Goal: Task Accomplishment & Management: Manage account settings

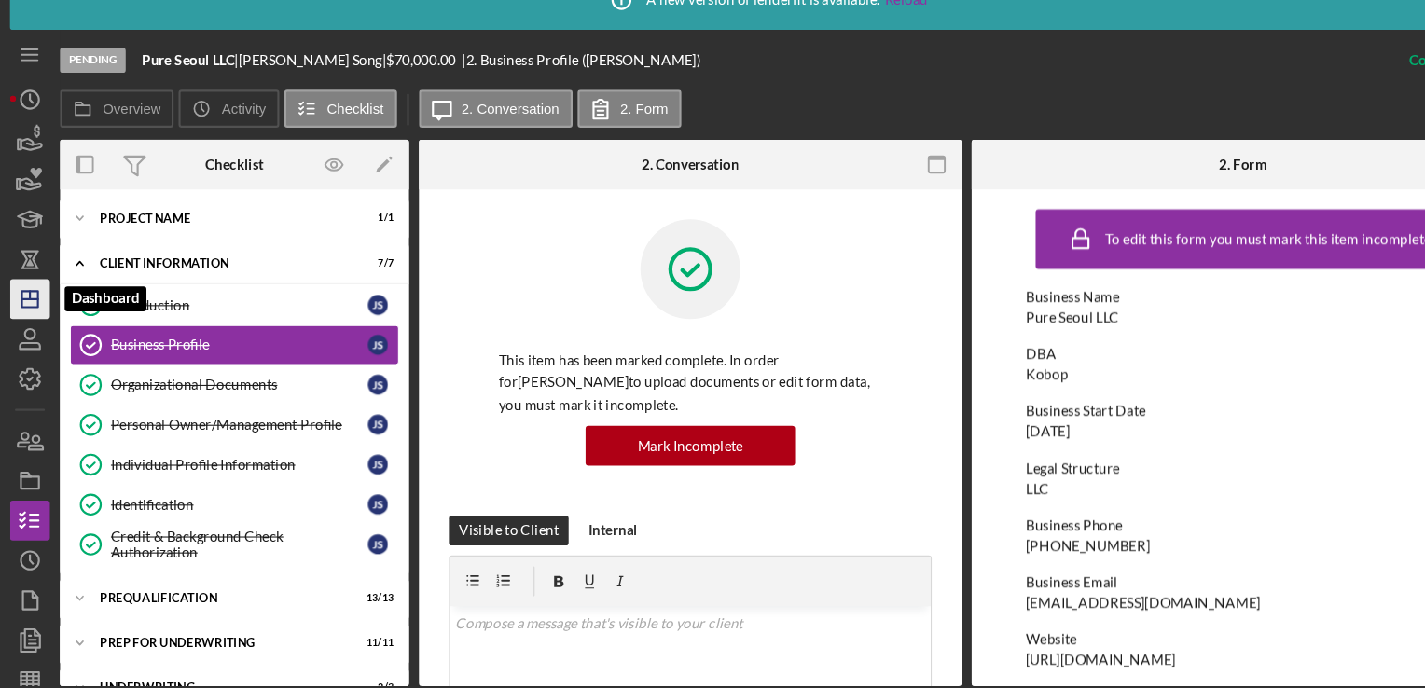
click at [21, 330] on icon "Icon/Dashboard" at bounding box center [28, 317] width 47 height 47
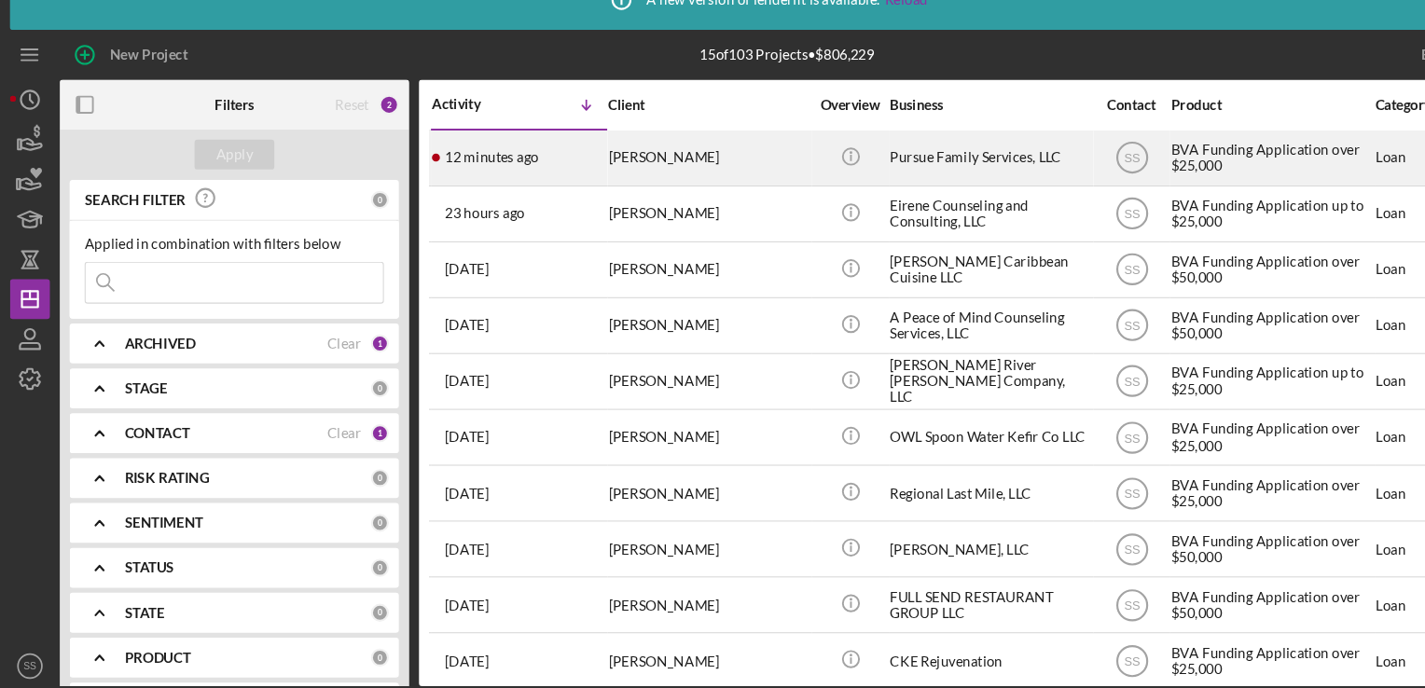
click at [696, 196] on div "[PERSON_NAME]" at bounding box center [662, 184] width 187 height 49
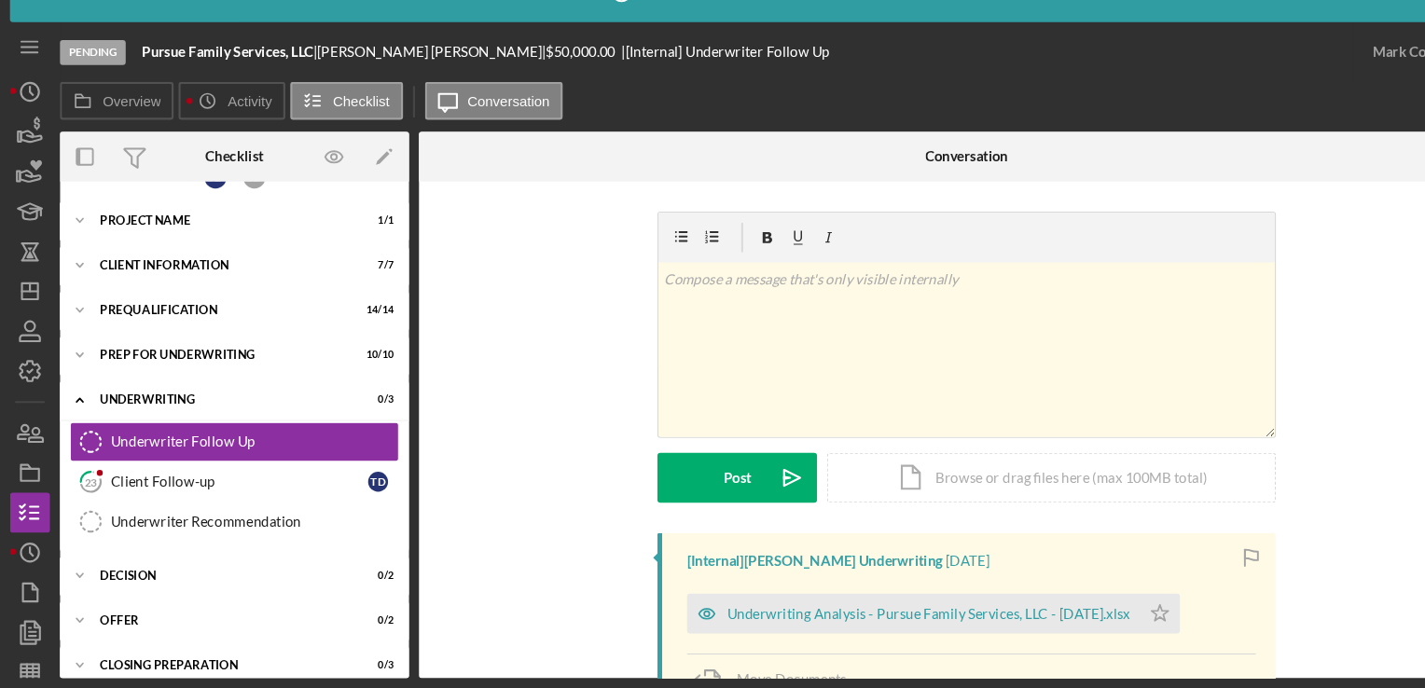
scroll to position [41, 0]
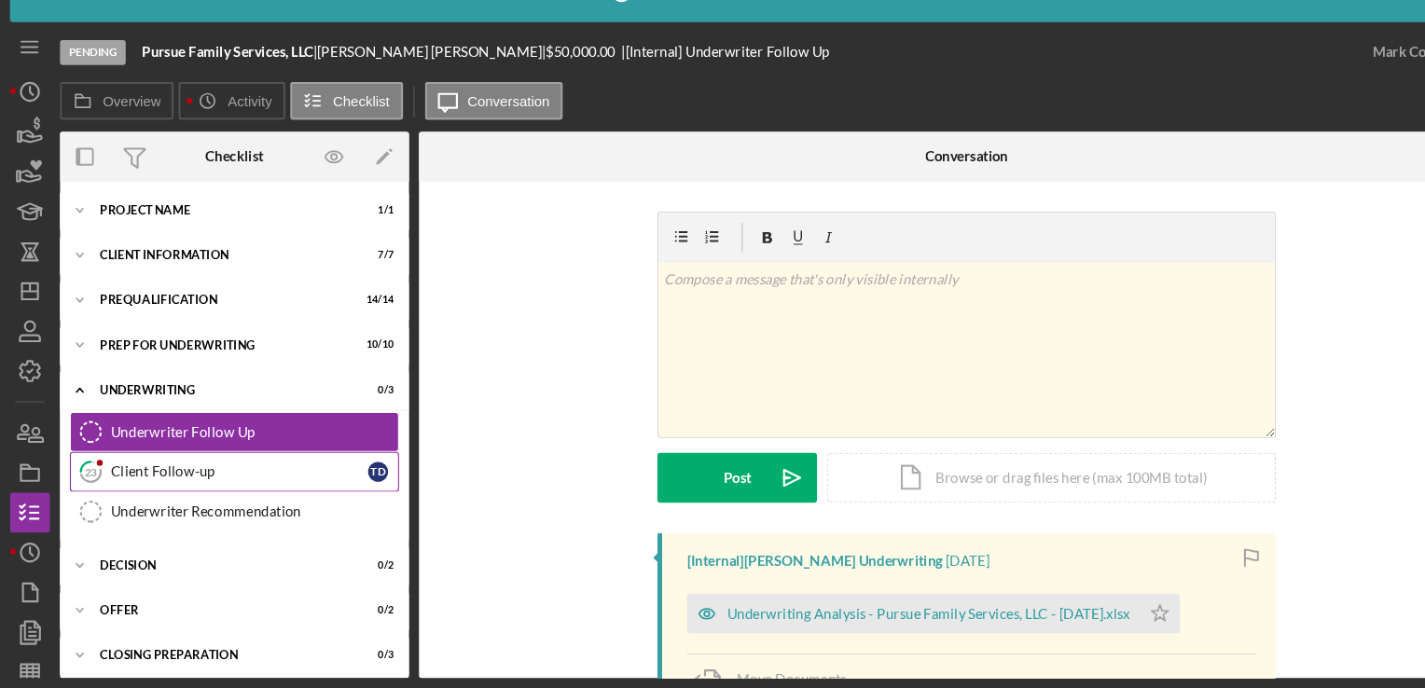
click at [210, 481] on div "Client Follow-up" at bounding box center [224, 486] width 241 height 15
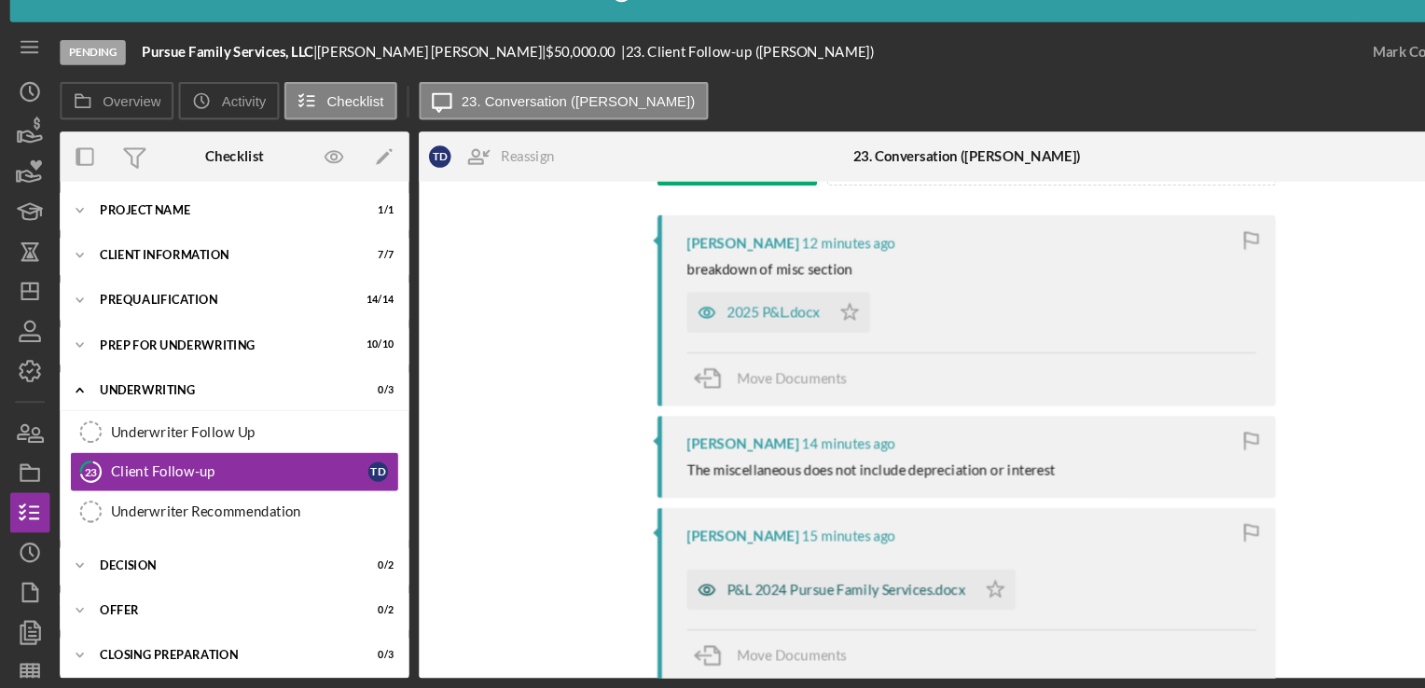
scroll to position [331, 0]
click at [713, 344] on div "2025 P&L.docx" at bounding box center [723, 339] width 87 height 15
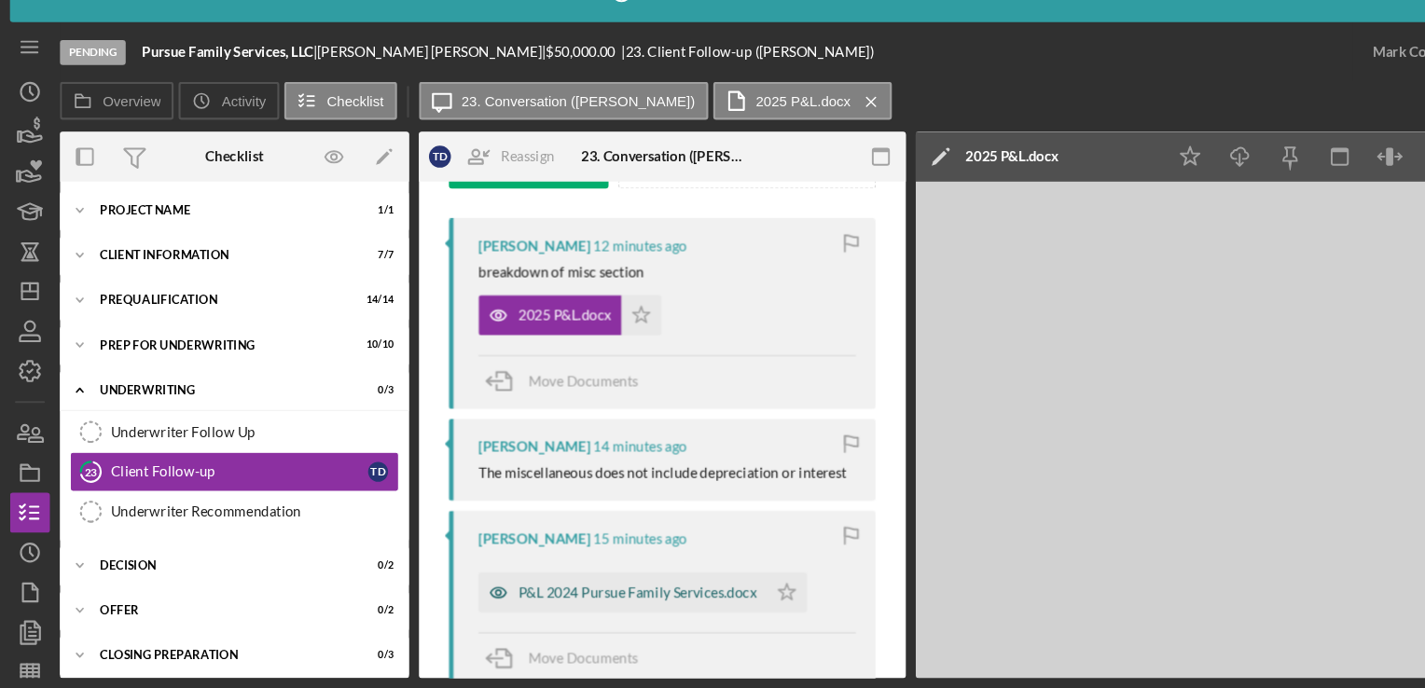
click at [515, 548] on div "P&L 2024 Pursue Family Services.docx" at bounding box center [583, 598] width 270 height 37
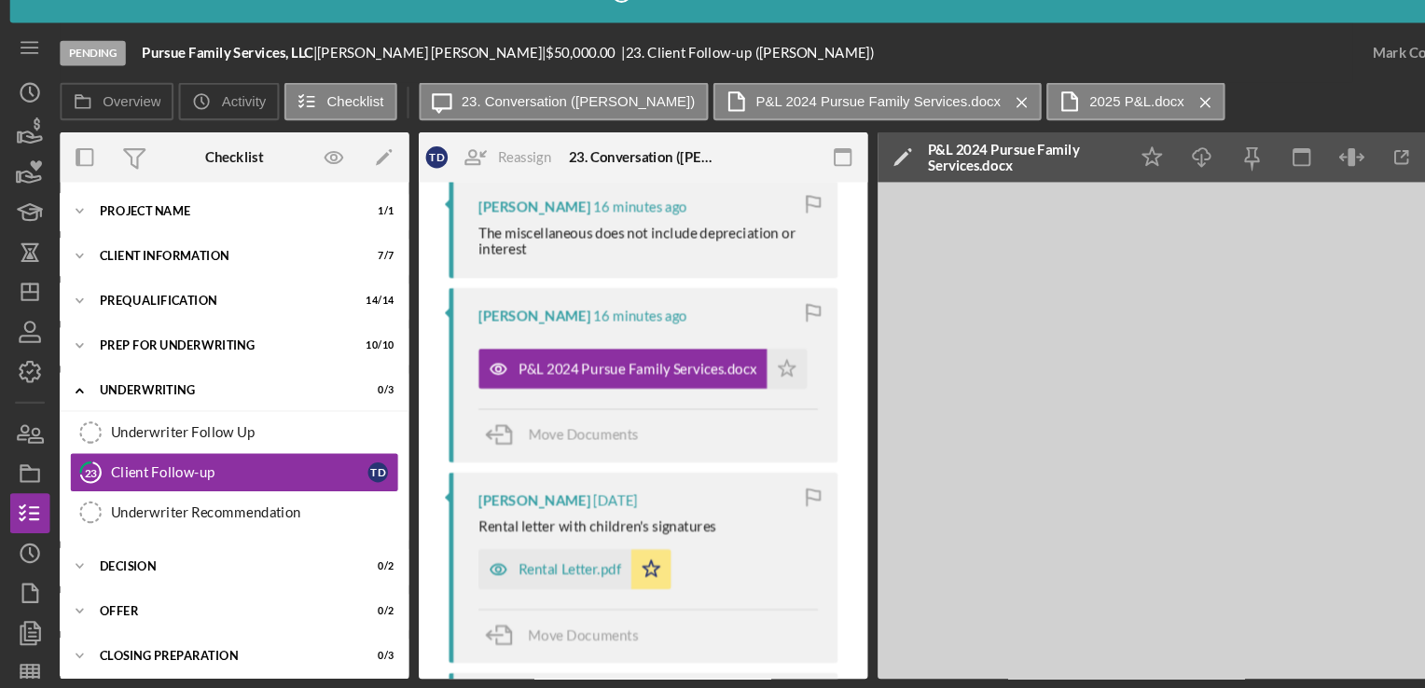
scroll to position [555, 0]
click at [730, 384] on icon "Icon/Star" at bounding box center [735, 389] width 37 height 37
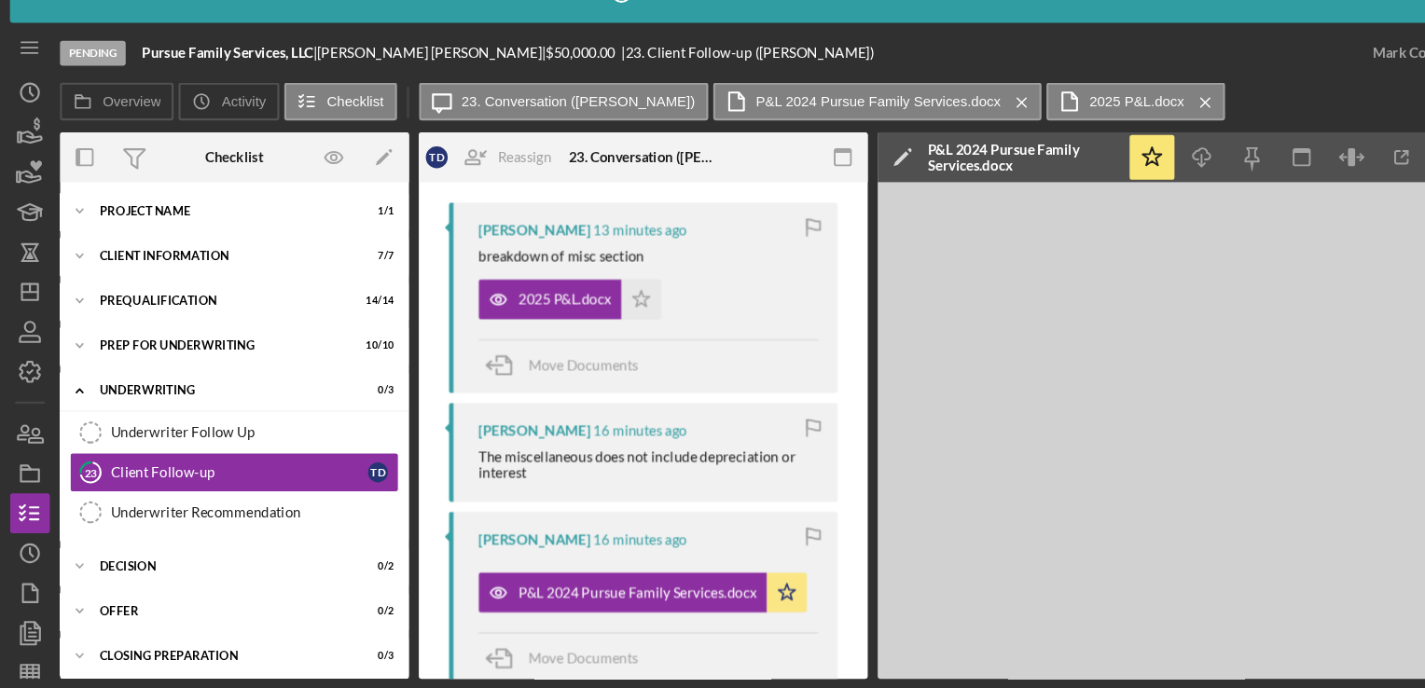
scroll to position [347, 0]
click at [597, 326] on polygon "button" at bounding box center [600, 322] width 16 height 15
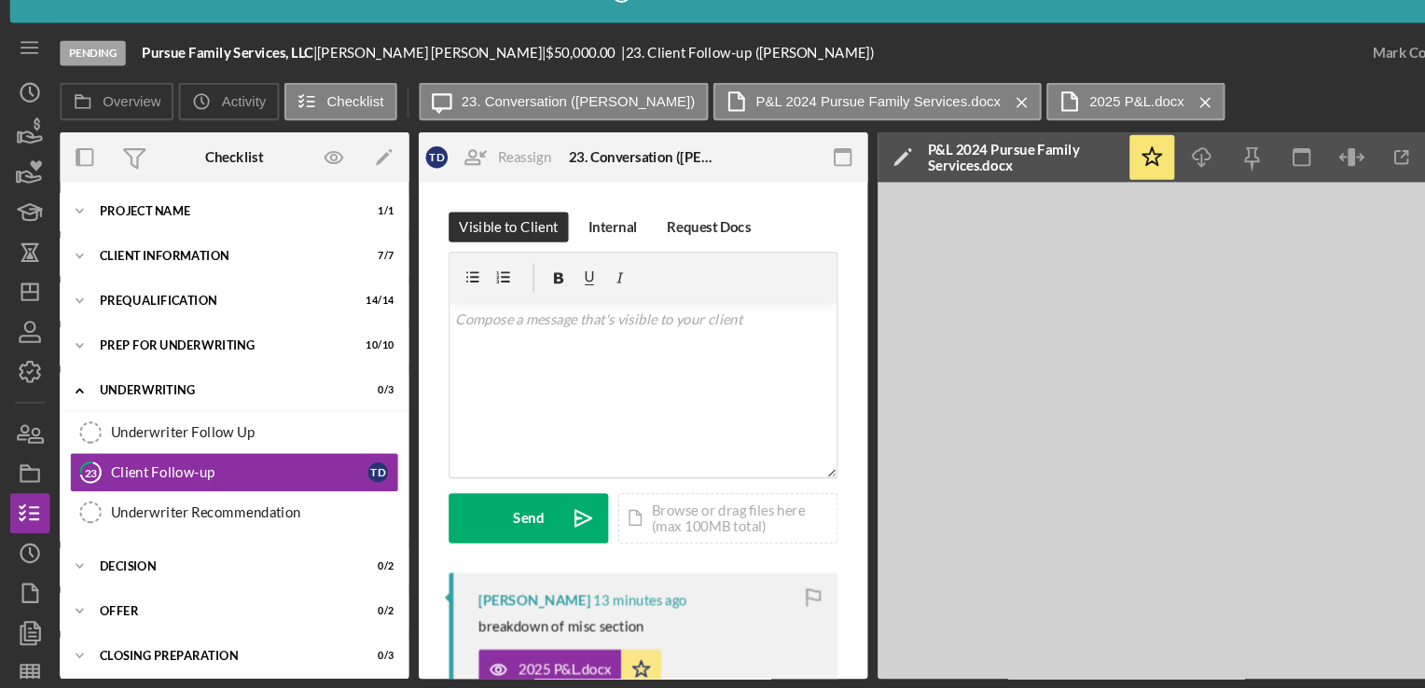
scroll to position [0, 0]
click at [31, 317] on line "button" at bounding box center [28, 317] width 15 height 0
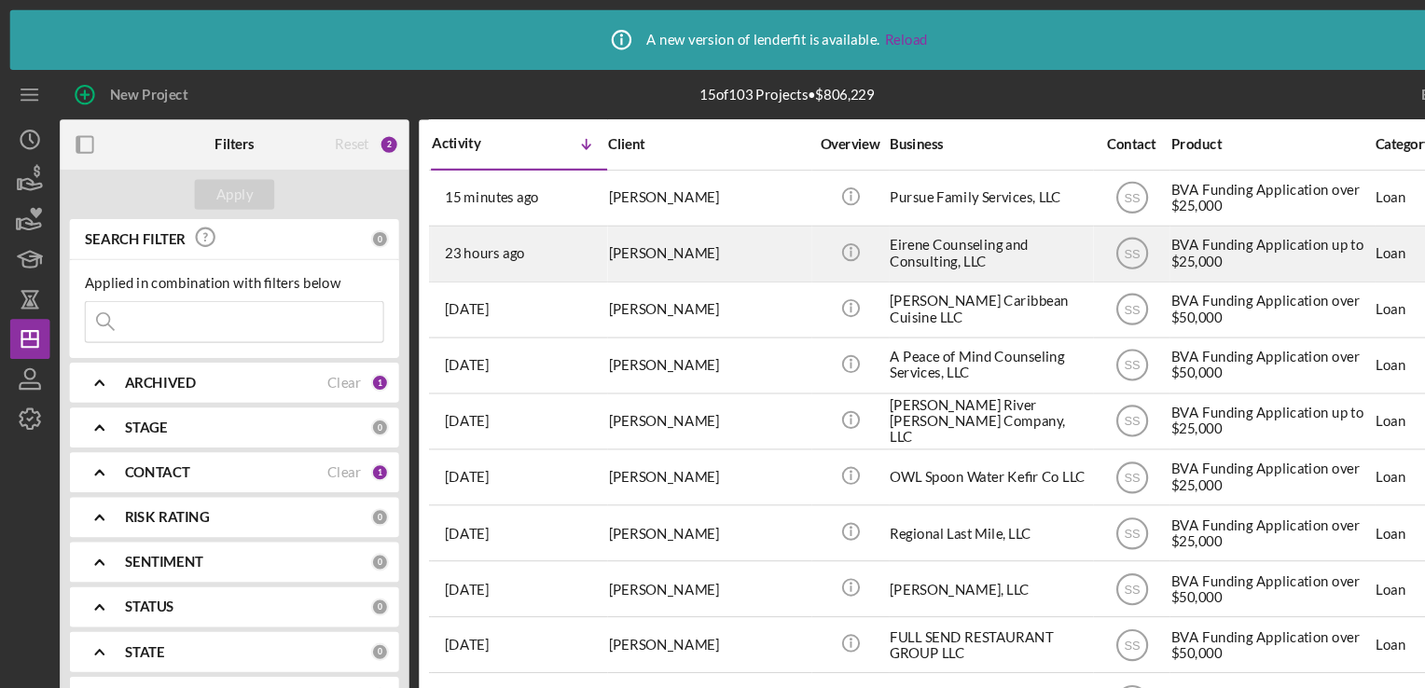
scroll to position [67, 0]
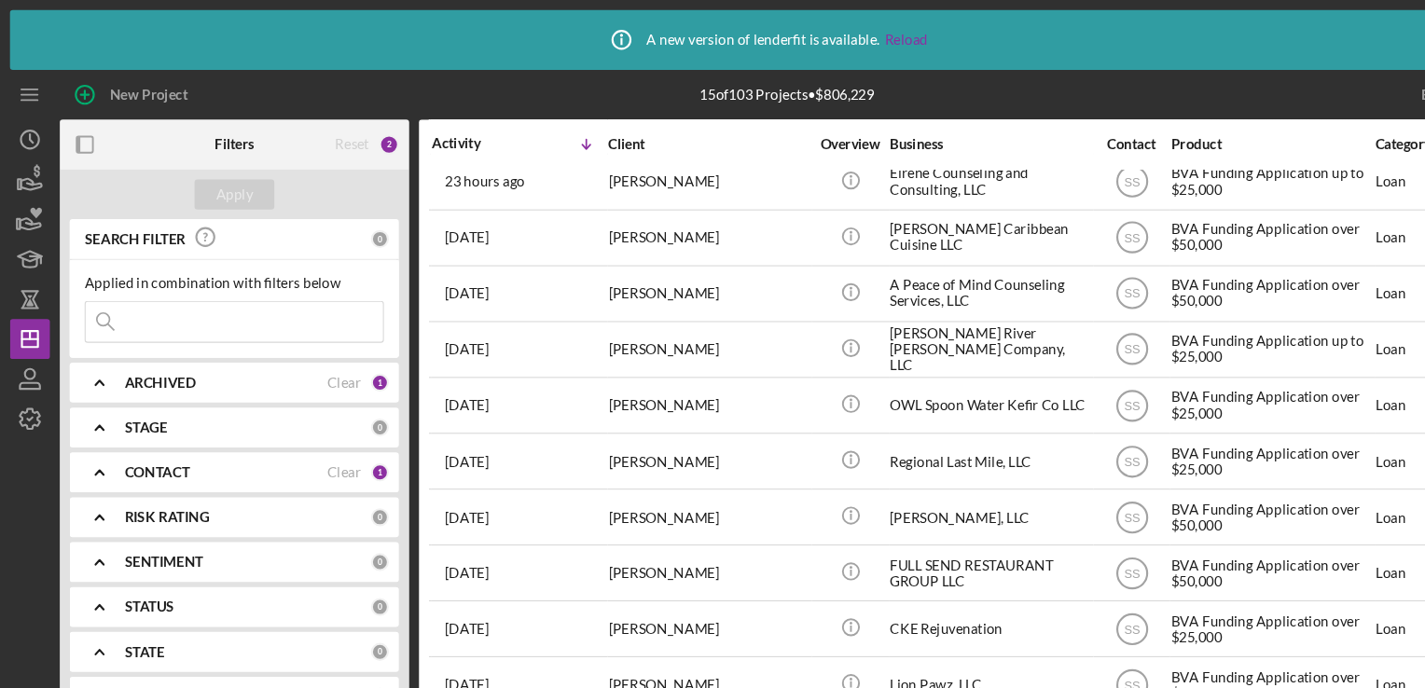
click at [866, 44] on div "Icon/Info A new version of lenderfit is available. Reload" at bounding box center [712, 37] width 1407 height 56
click at [851, 37] on link "Reload" at bounding box center [847, 37] width 40 height 15
